Goal: Information Seeking & Learning: Compare options

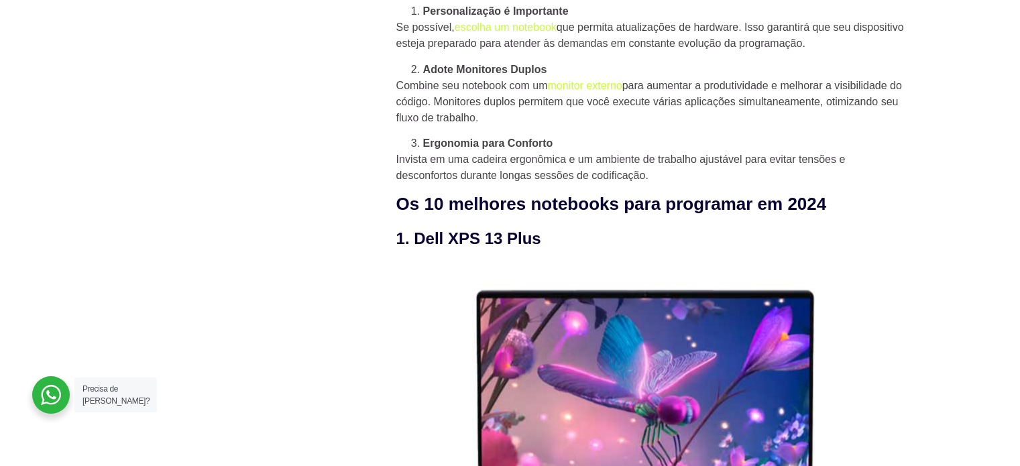
scroll to position [1266, 0]
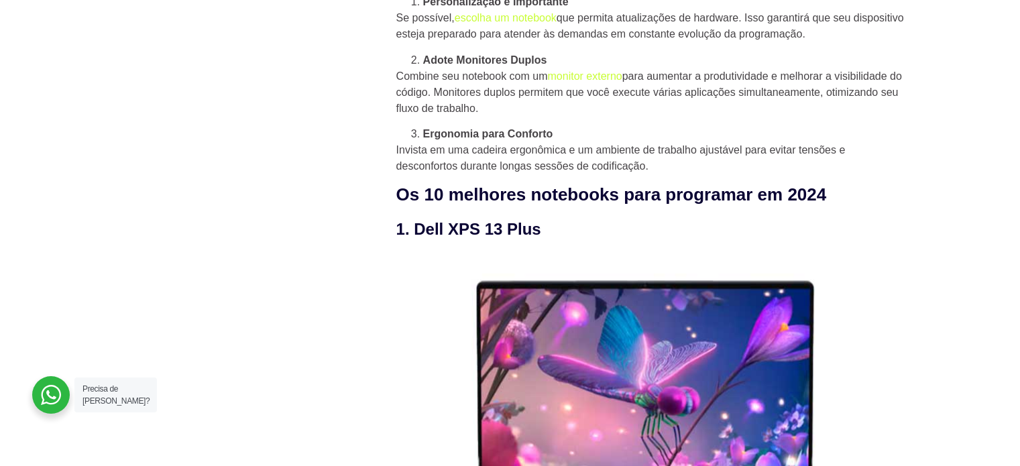
click at [450, 237] on h3 "1. Dell XPS 13 Plus" at bounding box center [651, 229] width 510 height 24
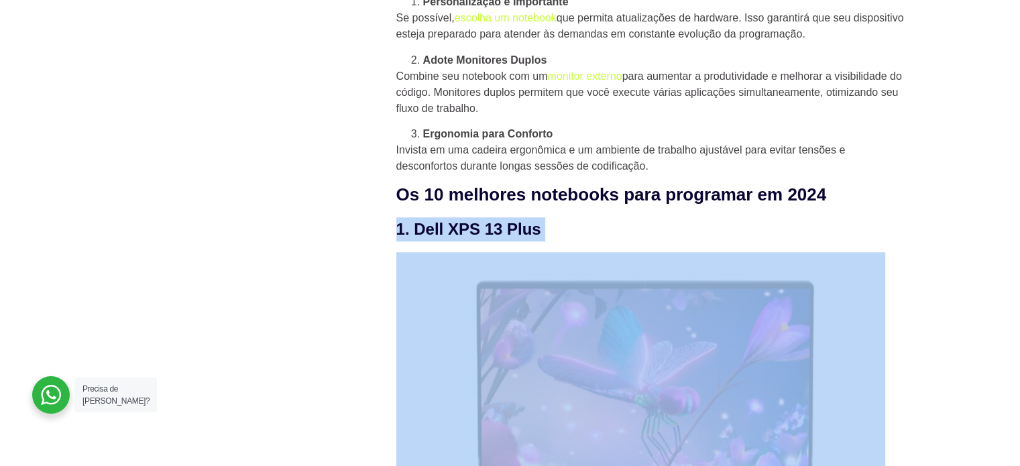
click at [450, 237] on h3 "1. Dell XPS 13 Plus" at bounding box center [651, 229] width 510 height 24
copy div "1. Dell XPS 13 Plus"
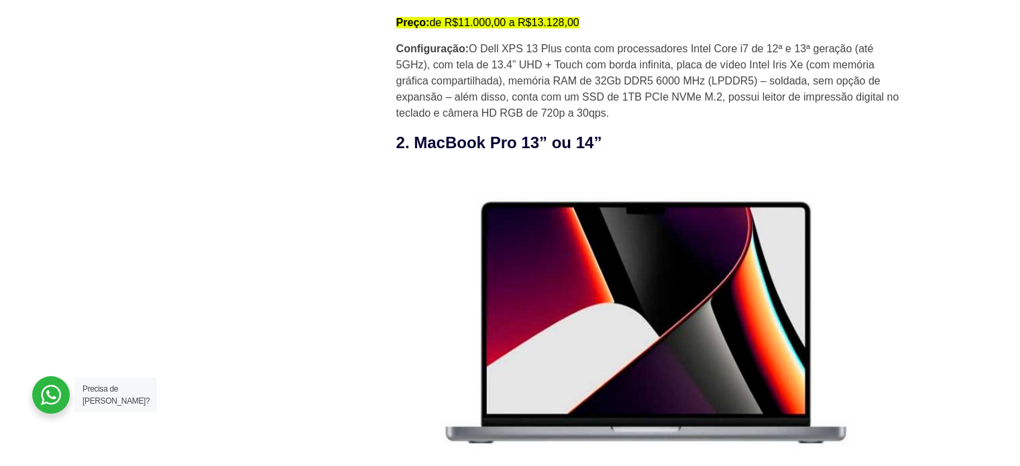
scroll to position [1856, 0]
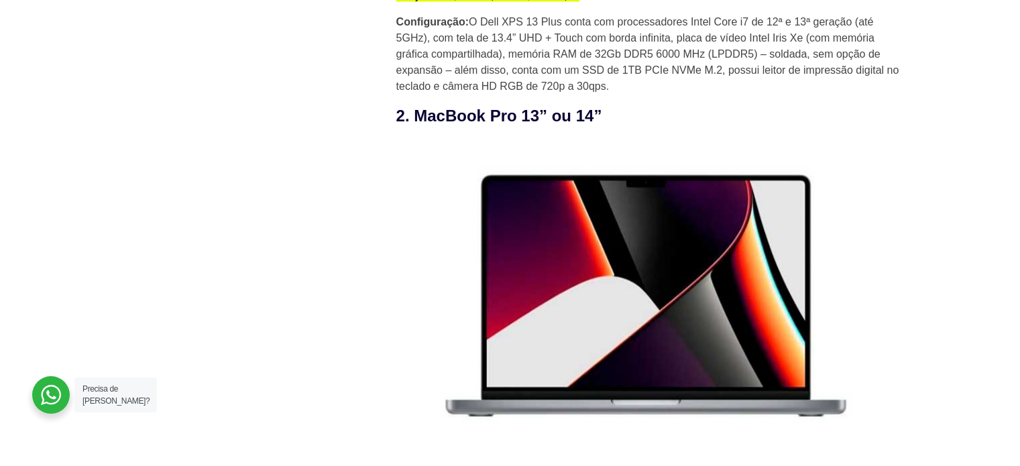
click at [502, 127] on h3 "2. MacBook Pro 13” ou 14”" at bounding box center [651, 116] width 510 height 24
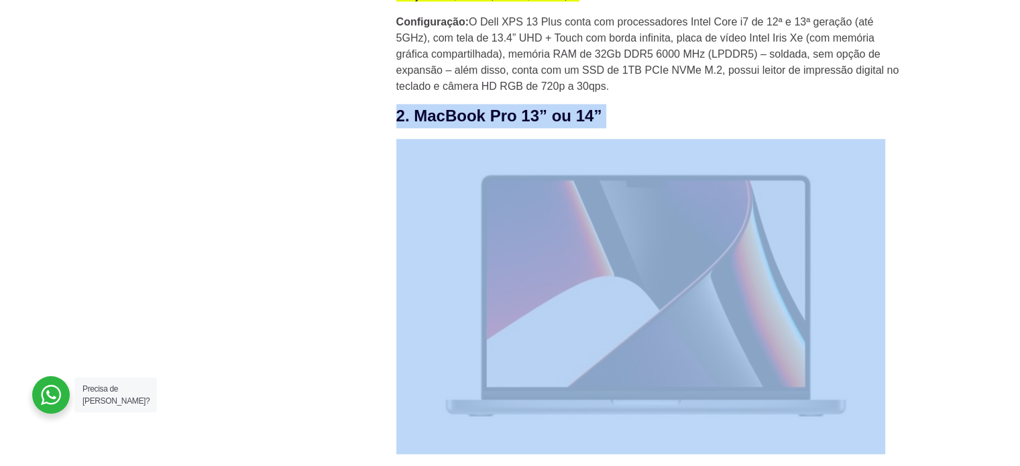
click at [502, 127] on h3 "2. MacBook Pro 13” ou 14”" at bounding box center [651, 116] width 510 height 24
copy div "2. MacBook Pro 13” ou 14”"
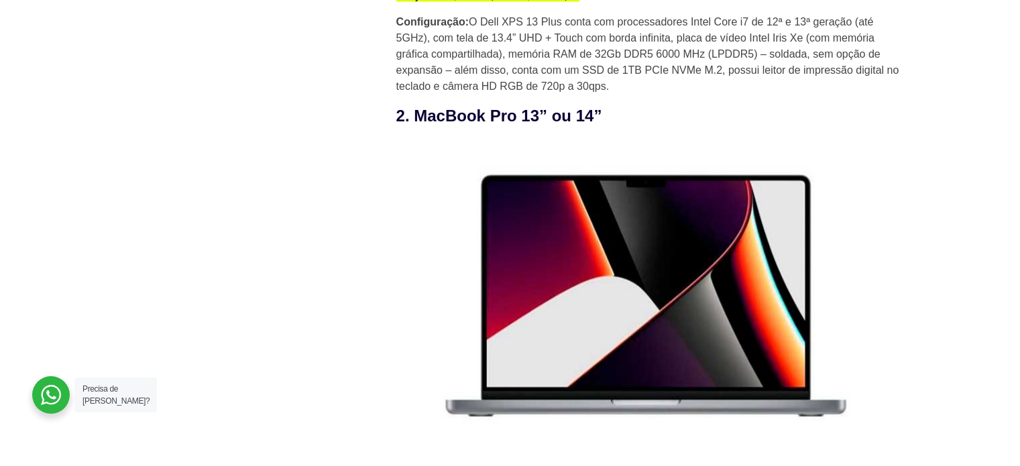
click at [885, 64] on p "Configuração: O Dell XPS 13 Plus conta com processadores Intel Core i7 de 12ª e…" at bounding box center [651, 54] width 510 height 80
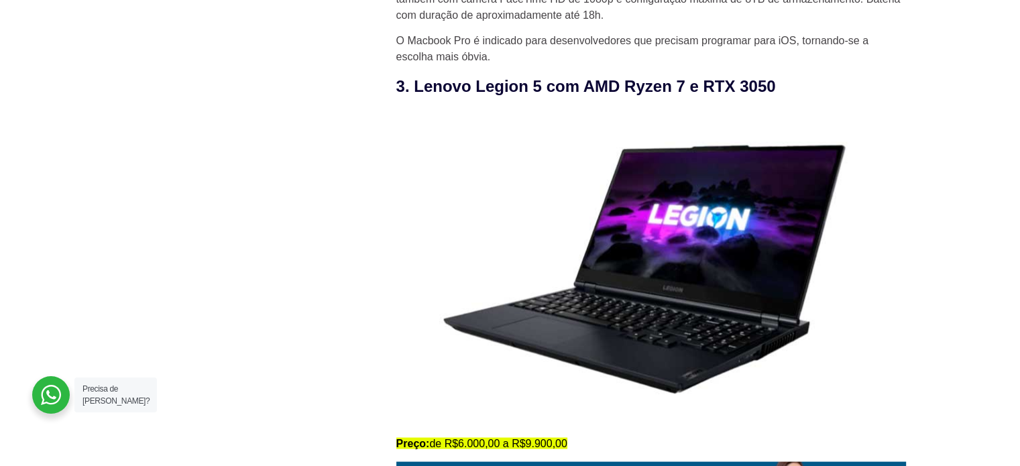
scroll to position [2473, 0]
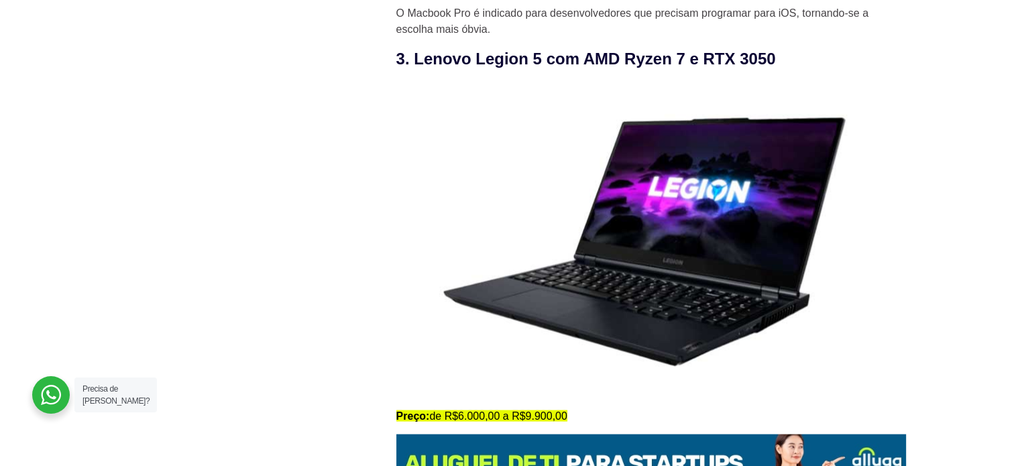
click at [593, 68] on h3 "3. Lenovo Legion 5 com AMD Ryzen 7 e RTX 3050" at bounding box center [651, 59] width 510 height 24
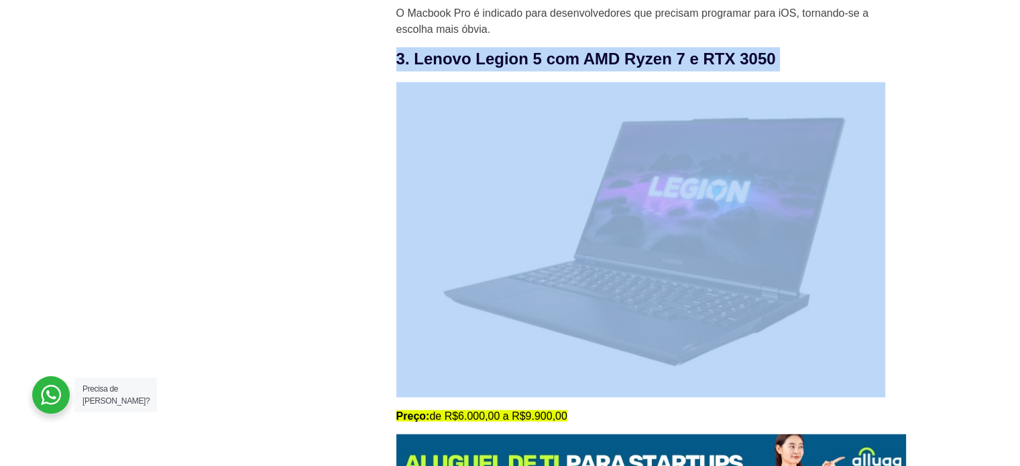
click at [593, 68] on h3 "3. Lenovo Legion 5 com AMD Ryzen 7 e RTX 3050" at bounding box center [651, 59] width 510 height 24
copy div "3. Lenovo Legion 5 com AMD Ryzen 7 e RTX 3050"
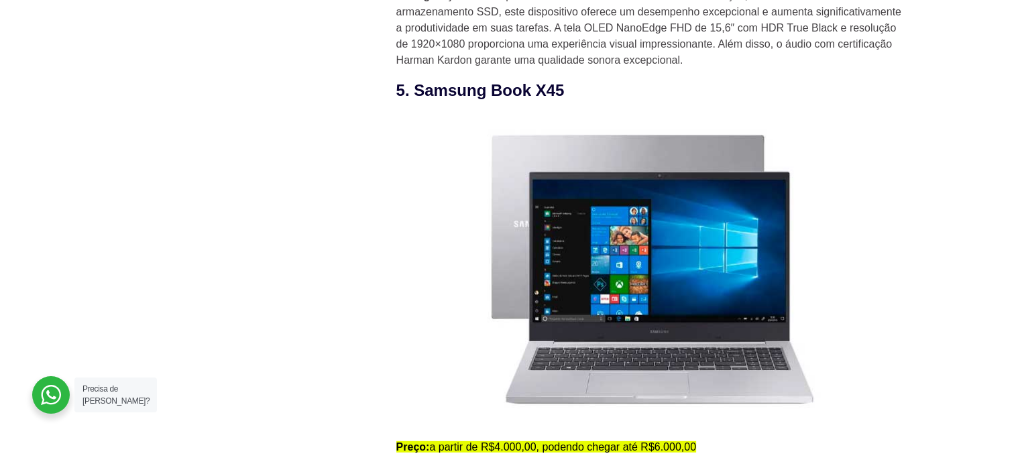
scroll to position [3465, 0]
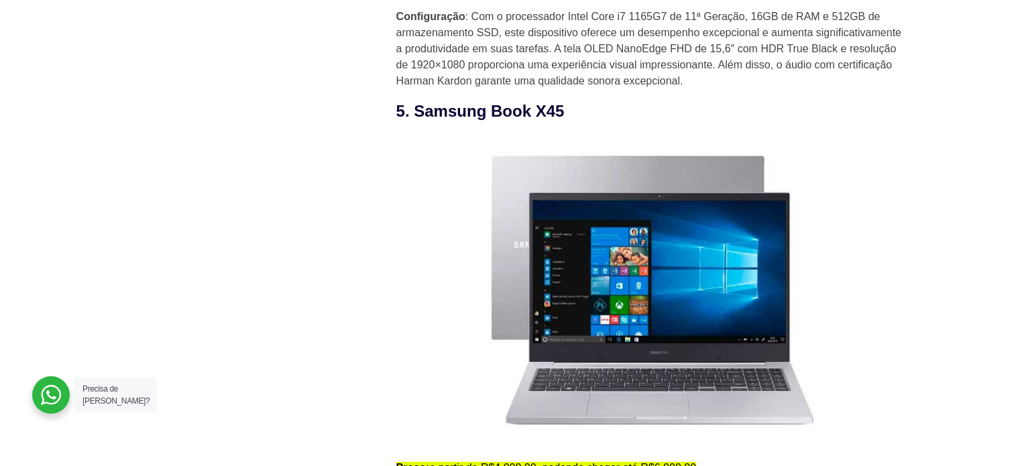
click at [551, 112] on h3 "5. Samsung Book X45" at bounding box center [651, 111] width 510 height 24
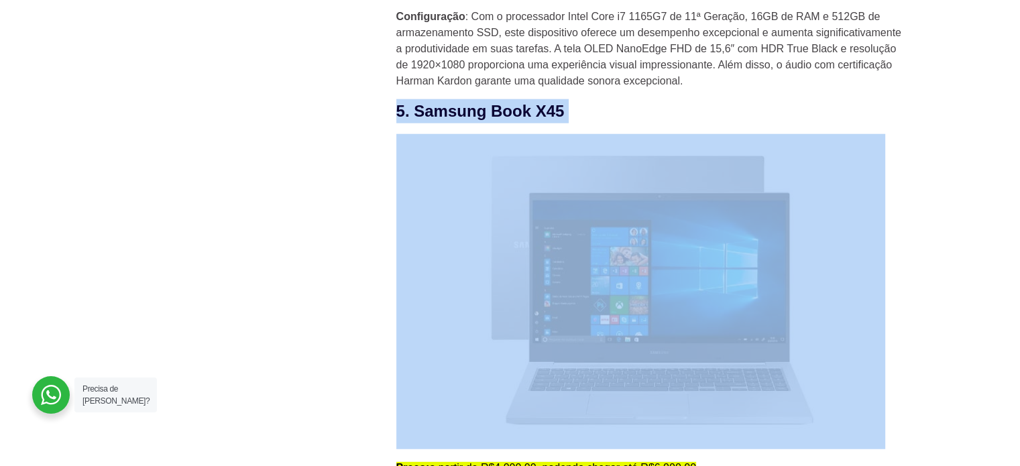
click at [551, 112] on h3 "5. Samsung Book X45" at bounding box center [651, 111] width 510 height 24
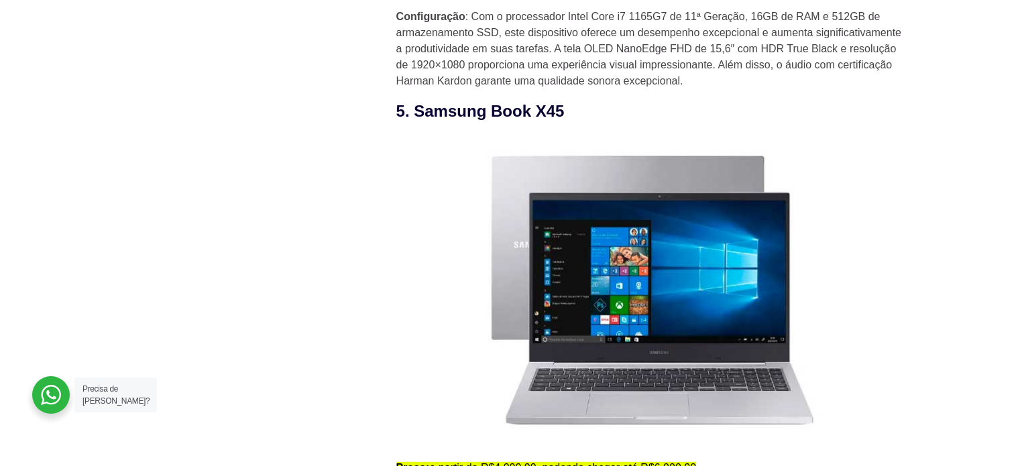
click at [889, 212] on figure at bounding box center [651, 291] width 510 height 315
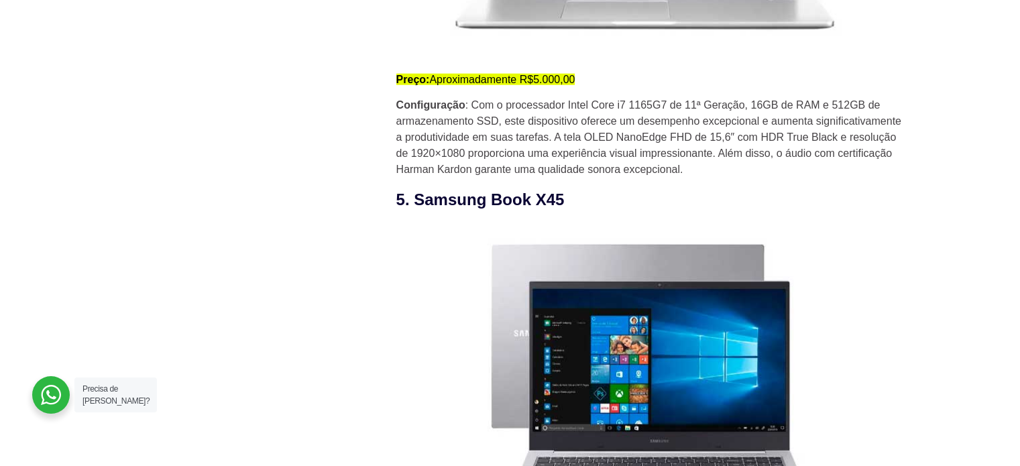
scroll to position [3385, 0]
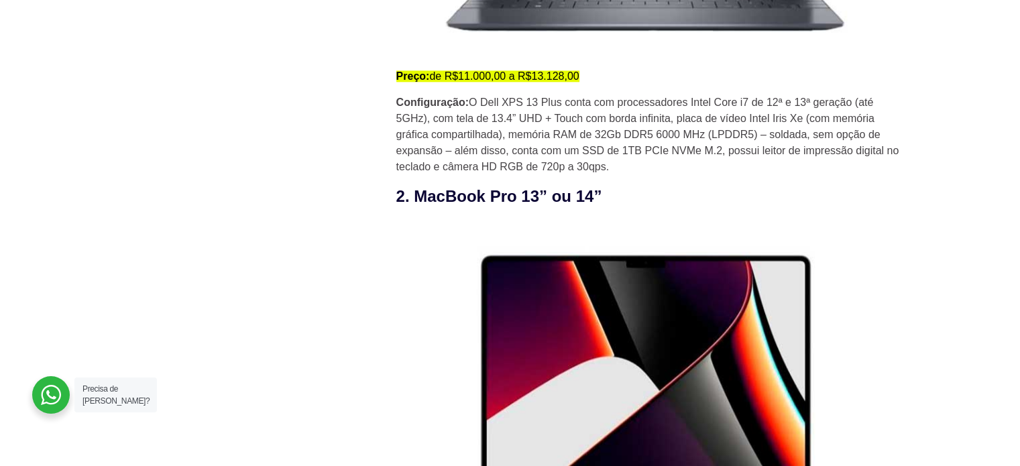
scroll to position [1802, 0]
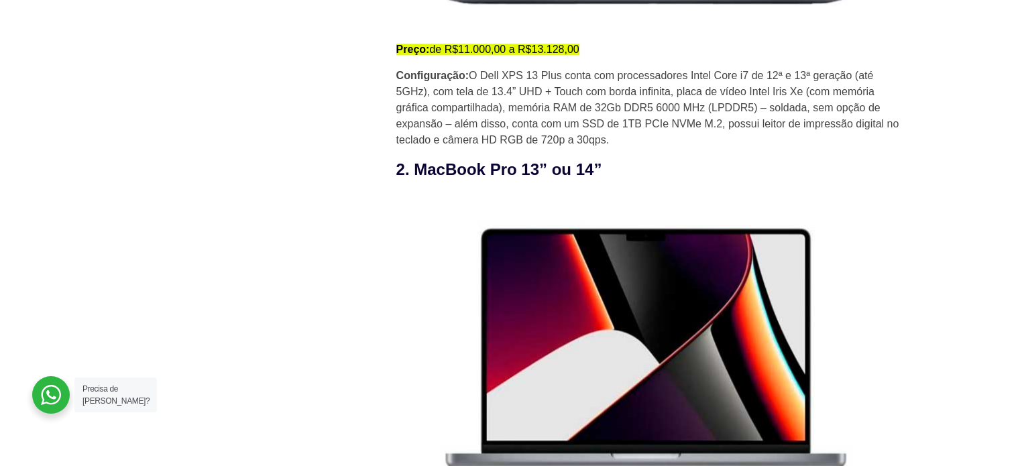
click at [695, 74] on p "Configuração: O Dell XPS 13 Plus conta com processadores Intel Core i7 de 12ª e…" at bounding box center [651, 108] width 510 height 80
drag, startPoint x: 692, startPoint y: 74, endPoint x: 429, endPoint y: 93, distance: 263.5
click at [429, 93] on p "Configuração: O Dell XPS 13 Plus conta com processadores Intel Core i7 de 12ª e…" at bounding box center [651, 108] width 510 height 80
copy p "Intel Core i7 de 12ª e 13ª geração (até 5GHz),"
click at [794, 79] on p "Configuração: O Dell XPS 13 Plus conta com processadores Intel Core i7 de 12ª e…" at bounding box center [651, 108] width 510 height 80
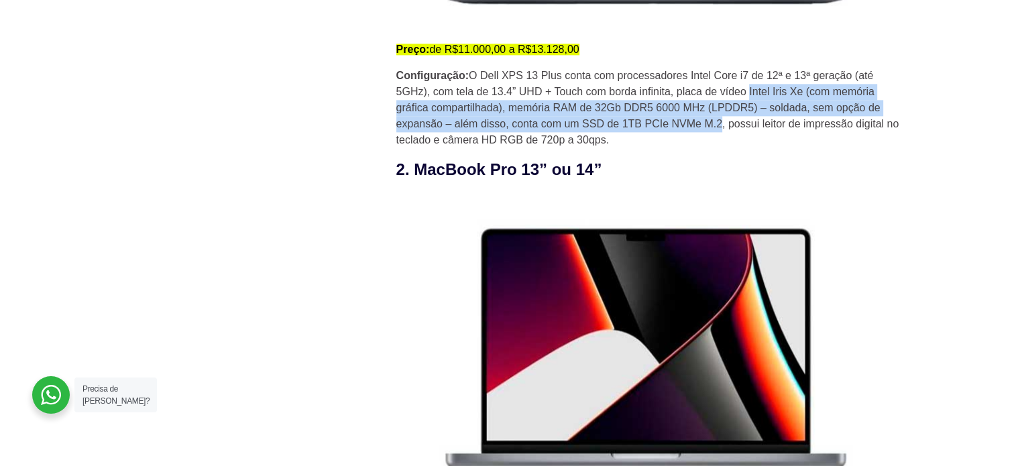
drag, startPoint x: 749, startPoint y: 91, endPoint x: 722, endPoint y: 129, distance: 46.7
click at [722, 129] on p "Configuração: O Dell XPS 13 Plus conta com processadores Intel Core i7 de 12ª e…" at bounding box center [651, 108] width 510 height 80
copy p "Intel Iris Xe (com memória gráfica compartilhada), memória RAM de 32Gb DDR5 600…"
click at [882, 207] on img at bounding box center [640, 349] width 489 height 315
